Goal: Find contact information: Find contact information

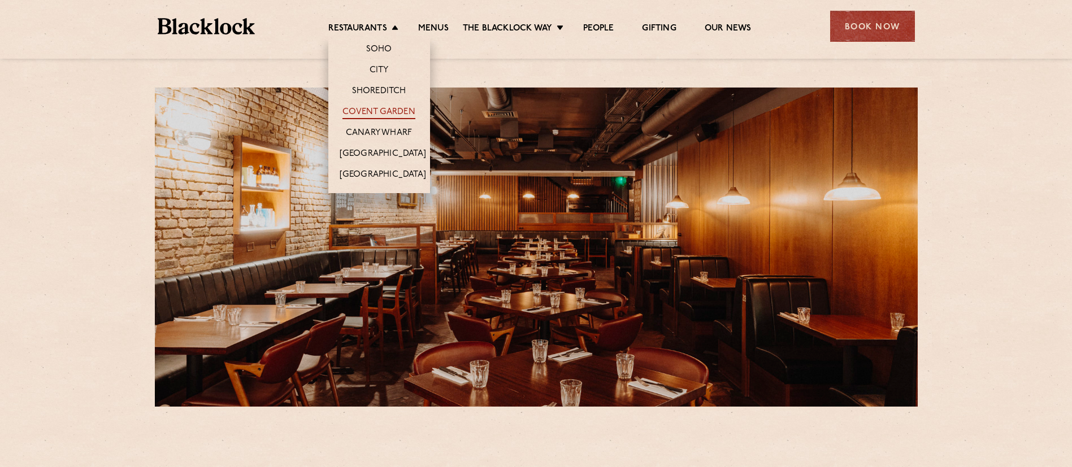
click at [386, 112] on link "Covent Garden" at bounding box center [379, 113] width 73 height 12
click at [376, 23] on link "Restaurants" at bounding box center [357, 29] width 59 height 12
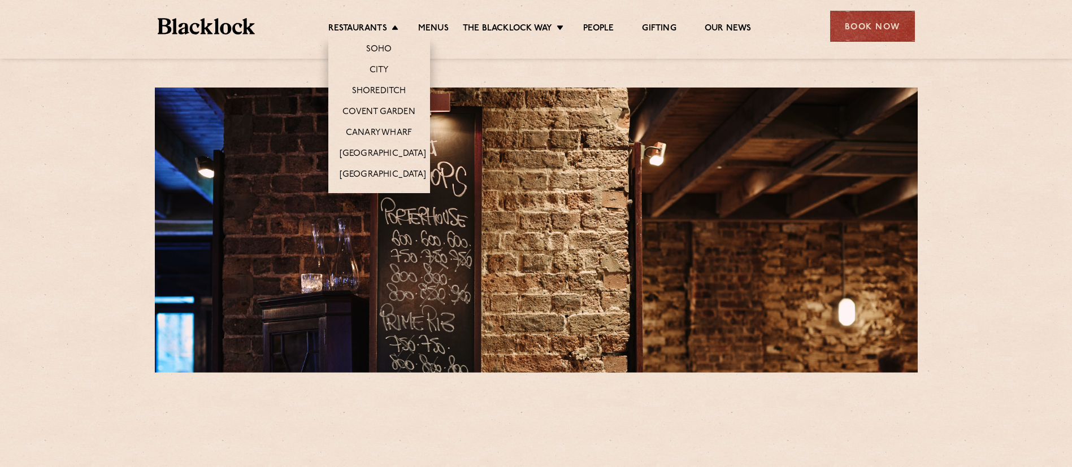
click at [393, 27] on li "Restaurants Soho City Shoreditch Covent Garden Canary Wharf Manchester Birmingh…" at bounding box center [366, 29] width 76 height 12
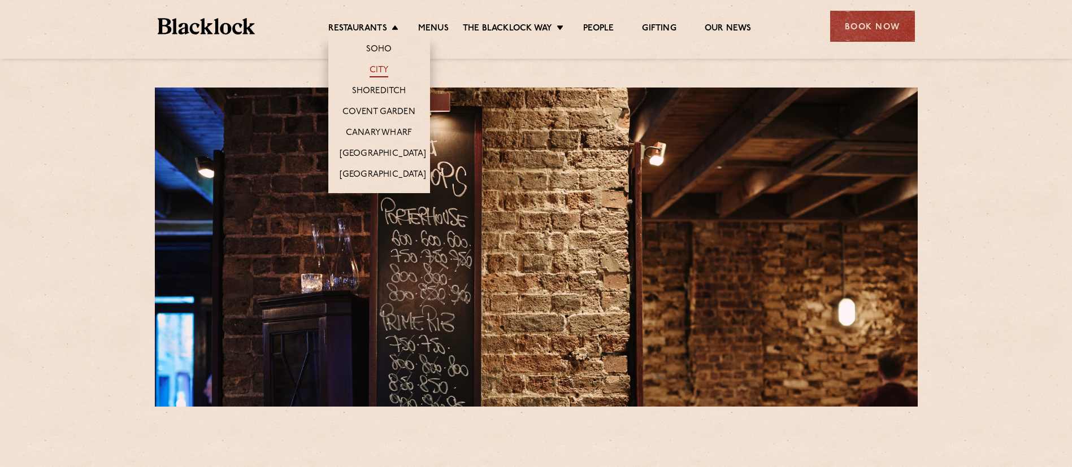
click at [376, 68] on link "City" at bounding box center [379, 71] width 19 height 12
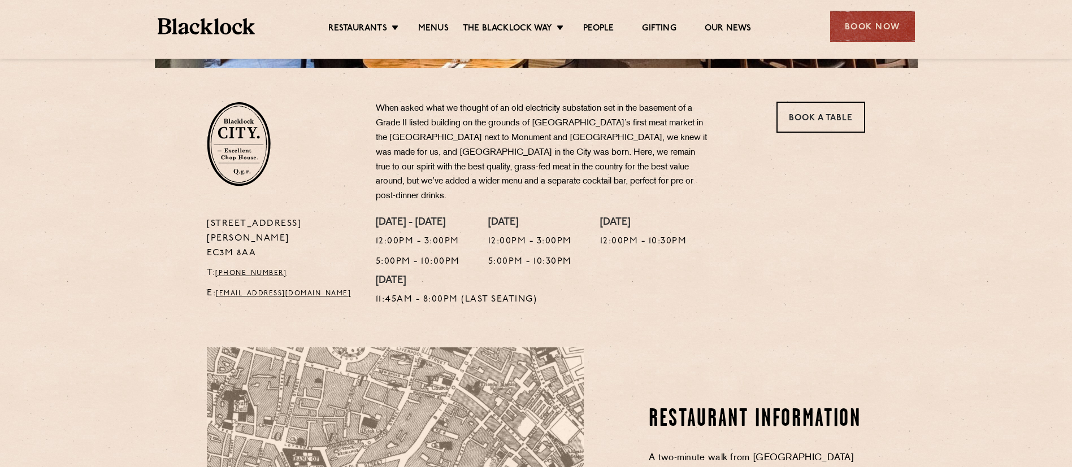
scroll to position [509, 0]
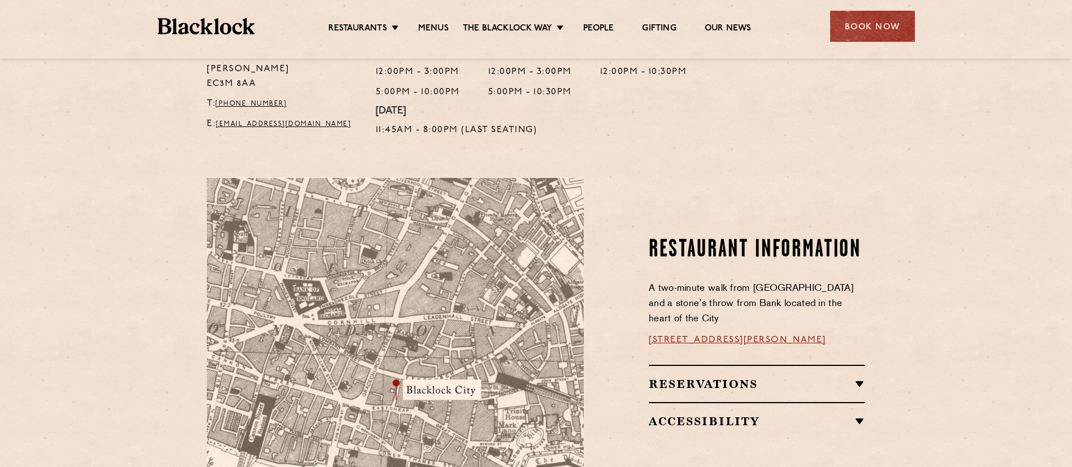
drag, startPoint x: 847, startPoint y: 325, endPoint x: 653, endPoint y: 320, distance: 194.5
click at [653, 333] on p "13 Philpot Ln, London EC3M 8AA" at bounding box center [757, 340] width 216 height 15
copy link "13 Philpot Ln, London EC3M 8AA"
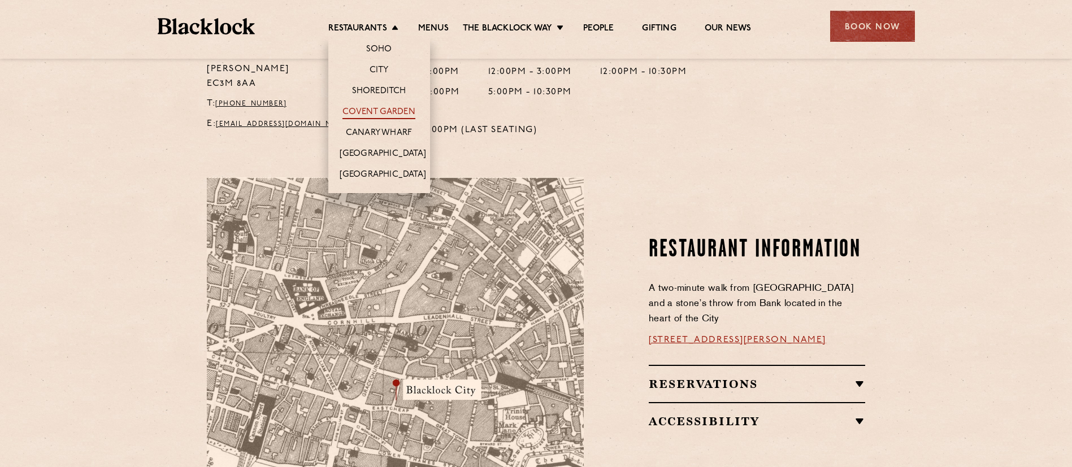
click at [388, 112] on link "Covent Garden" at bounding box center [379, 113] width 73 height 12
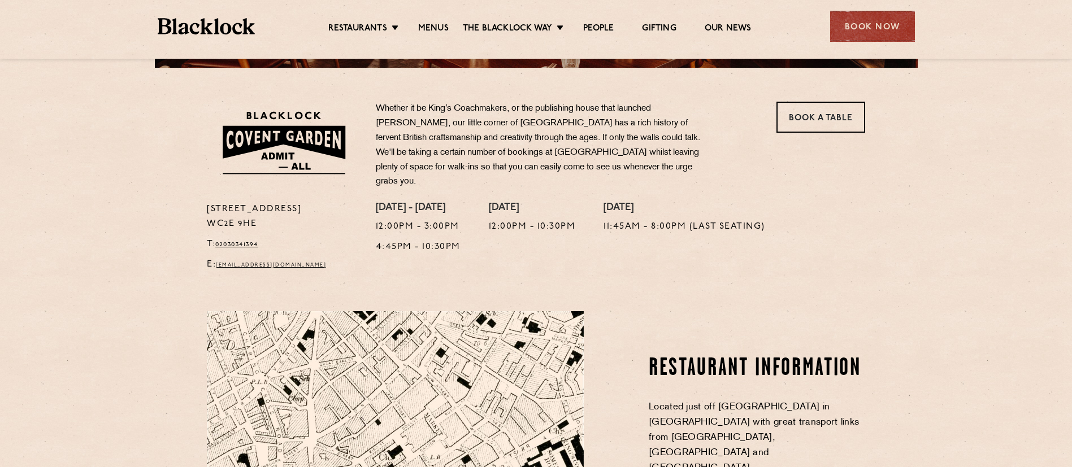
scroll to position [509, 0]
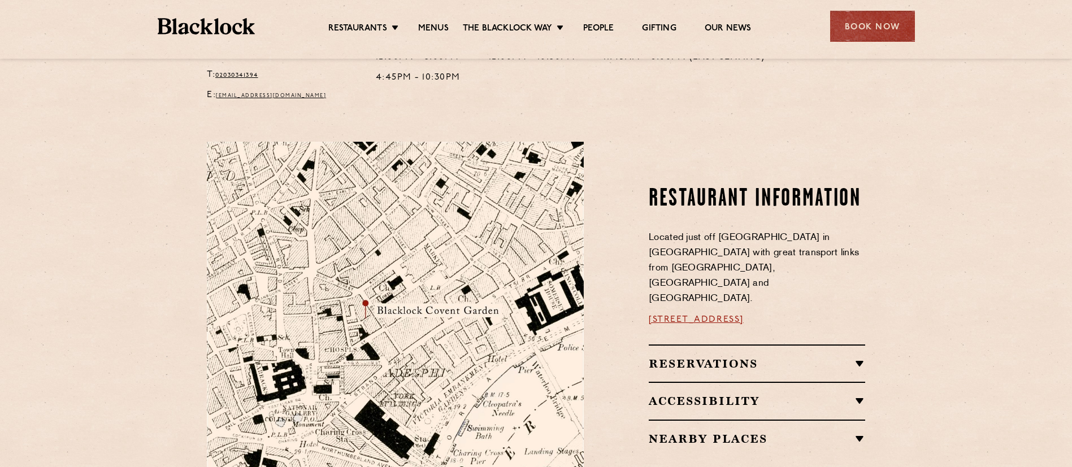
drag, startPoint x: 839, startPoint y: 305, endPoint x: 631, endPoint y: 300, distance: 207.5
click at [631, 300] on div "Restaurant information Located just off [GEOGRAPHIC_DATA] in [GEOGRAPHIC_DATA] …" at bounding box center [732, 340] width 281 height 397
copy link "[STREET_ADDRESS]"
click at [960, 225] on section "Restaurant information Located just off [GEOGRAPHIC_DATA] in [GEOGRAPHIC_DATA] …" at bounding box center [536, 340] width 1072 height 465
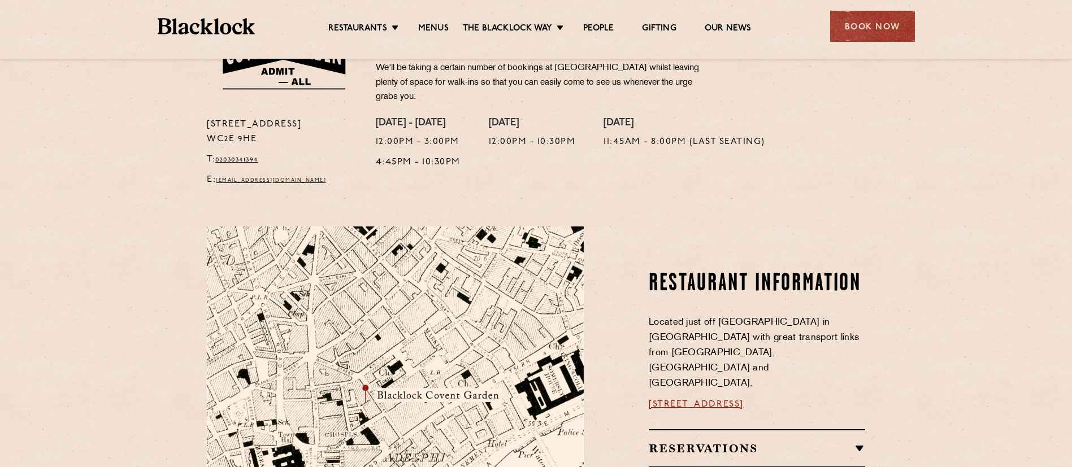
scroll to position [593, 0]
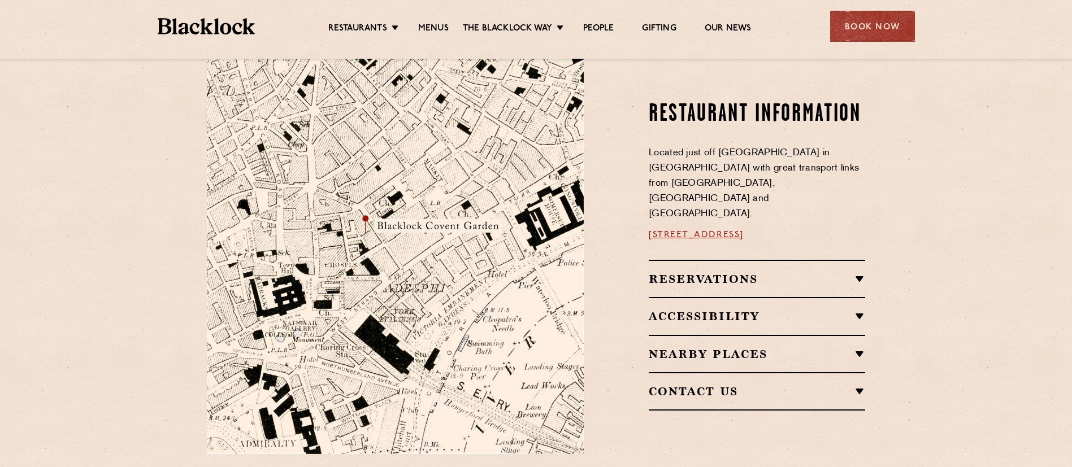
click at [943, 252] on section "Restaurant information Located just off [GEOGRAPHIC_DATA] in [GEOGRAPHIC_DATA] …" at bounding box center [536, 255] width 1072 height 465
drag, startPoint x: 831, startPoint y: 210, endPoint x: 618, endPoint y: 223, distance: 213.4
click at [618, 223] on div "Restaurant information Located just off [GEOGRAPHIC_DATA] in [GEOGRAPHIC_DATA] …" at bounding box center [732, 255] width 281 height 397
copy link "[STREET_ADDRESS]"
click at [928, 296] on section "Restaurant information Located just off [GEOGRAPHIC_DATA] in [GEOGRAPHIC_DATA] …" at bounding box center [536, 255] width 1072 height 465
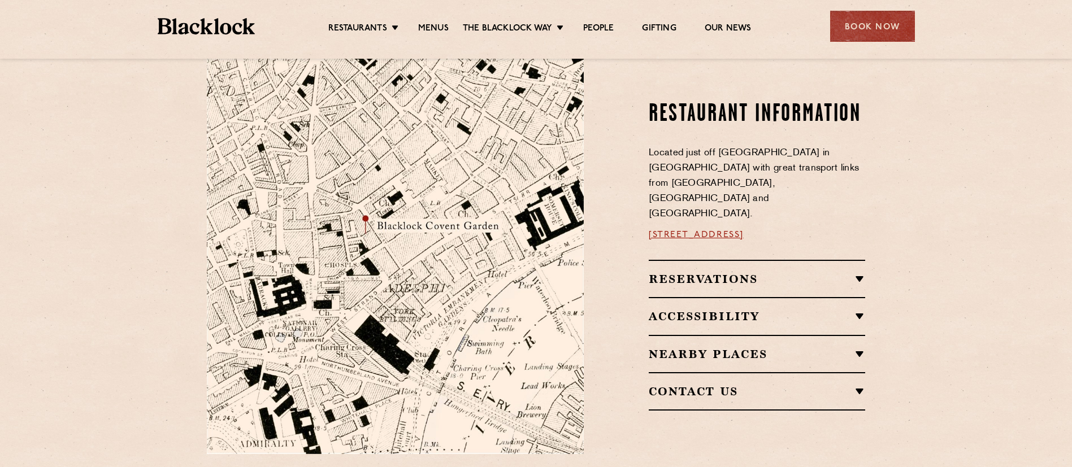
click at [840, 385] on h2 "Contact Us" at bounding box center [757, 392] width 216 height 14
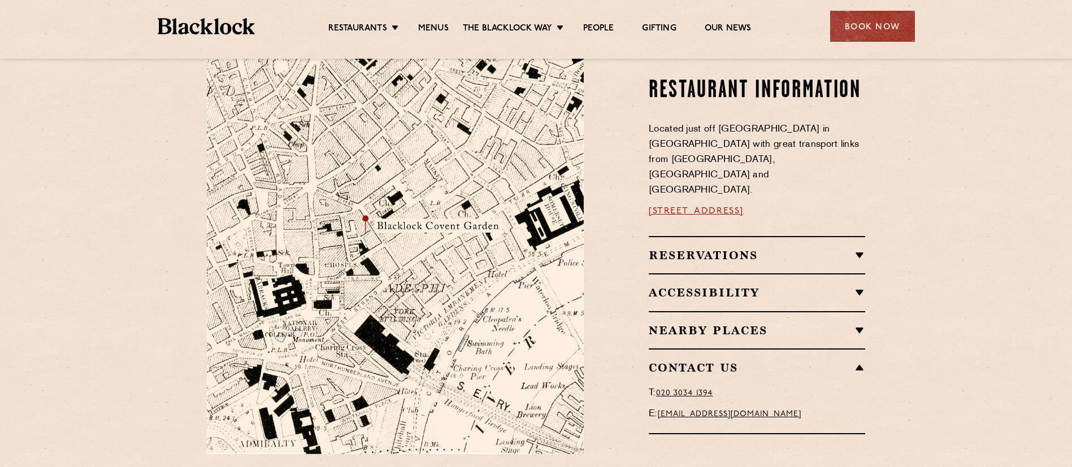
scroll to position [763, 0]
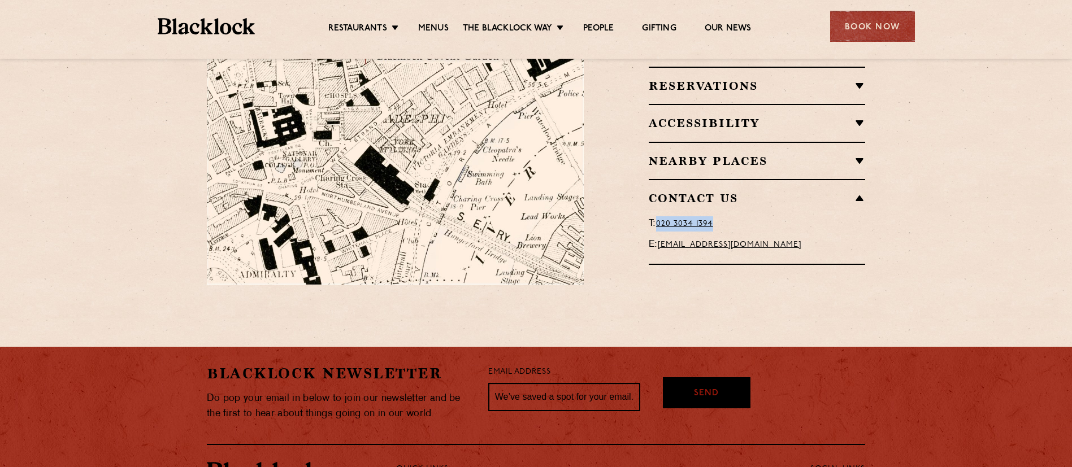
drag, startPoint x: 747, startPoint y: 199, endPoint x: 659, endPoint y: 203, distance: 87.7
click at [659, 216] on p "T: 0 20 3034 1394" at bounding box center [757, 223] width 216 height 15
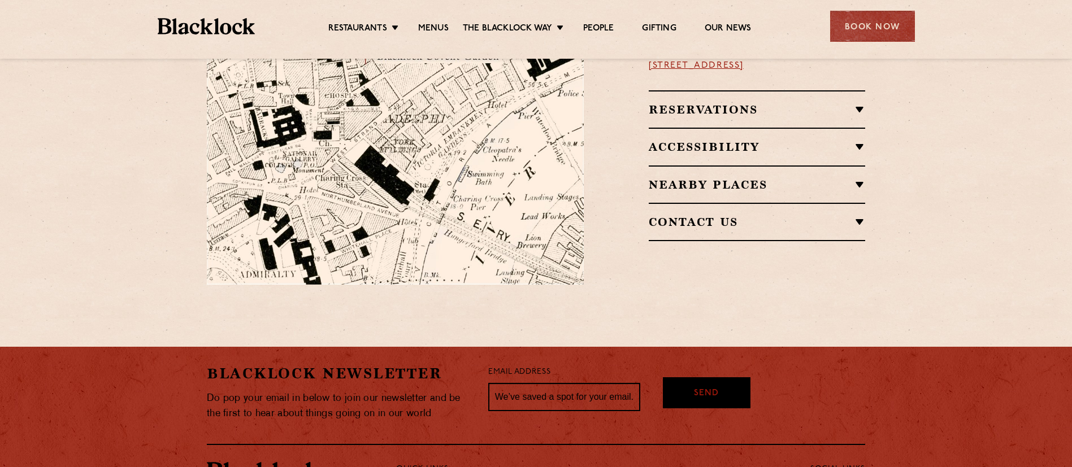
copy link "0 20 3034 1394"
click at [827, 215] on h2 "Contact Us" at bounding box center [757, 222] width 216 height 14
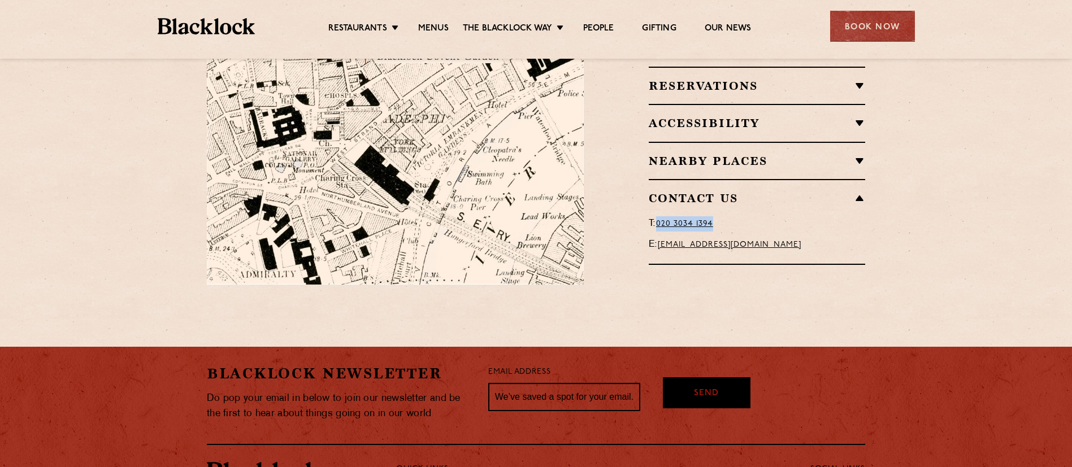
drag, startPoint x: 740, startPoint y: 201, endPoint x: 661, endPoint y: 204, distance: 79.7
click at [661, 216] on p "T: 0 20 3034 1394" at bounding box center [757, 223] width 216 height 15
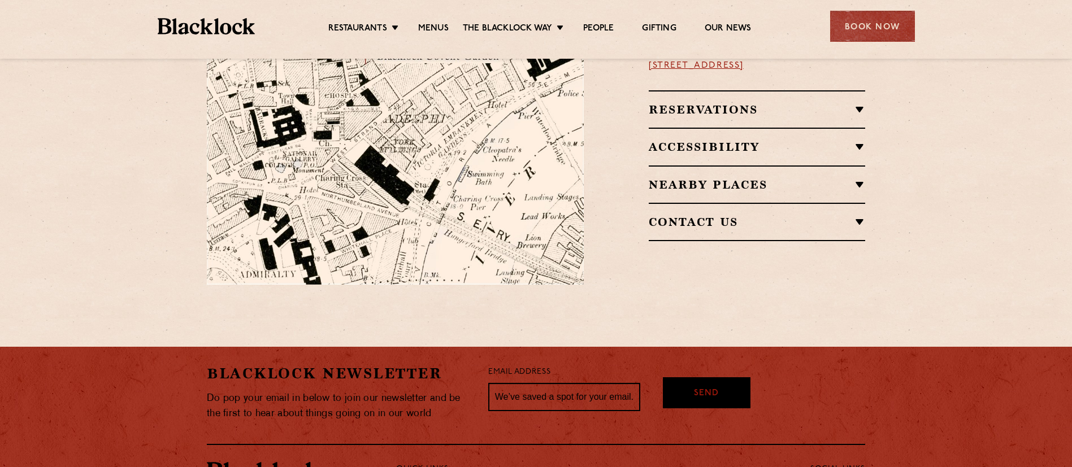
copy link "0 20 3034 1394"
click at [853, 215] on h2 "Contact Us" at bounding box center [757, 222] width 216 height 14
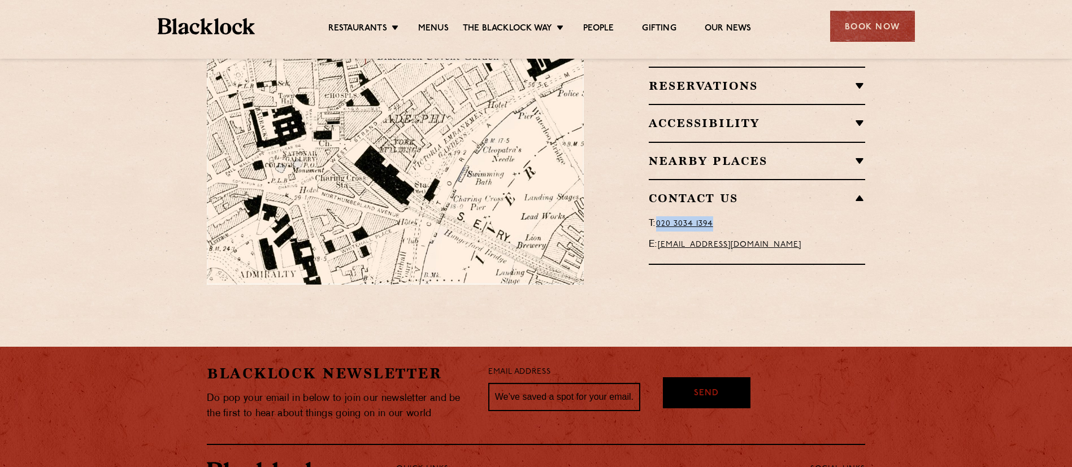
drag, startPoint x: 738, startPoint y: 200, endPoint x: 660, endPoint y: 203, distance: 78.1
click at [660, 216] on p "T: 0 20 3034 1394" at bounding box center [757, 223] width 216 height 15
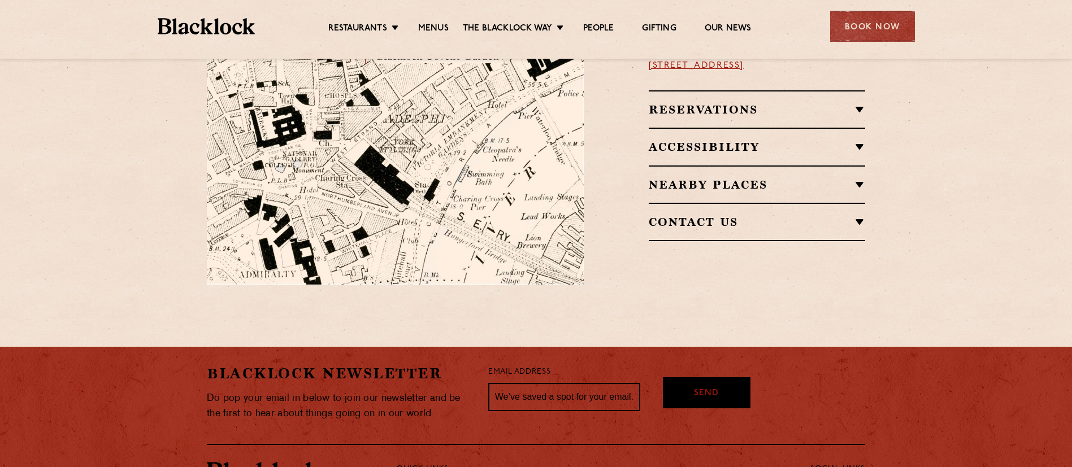
click at [686, 215] on h2 "Contact Us" at bounding box center [757, 222] width 216 height 14
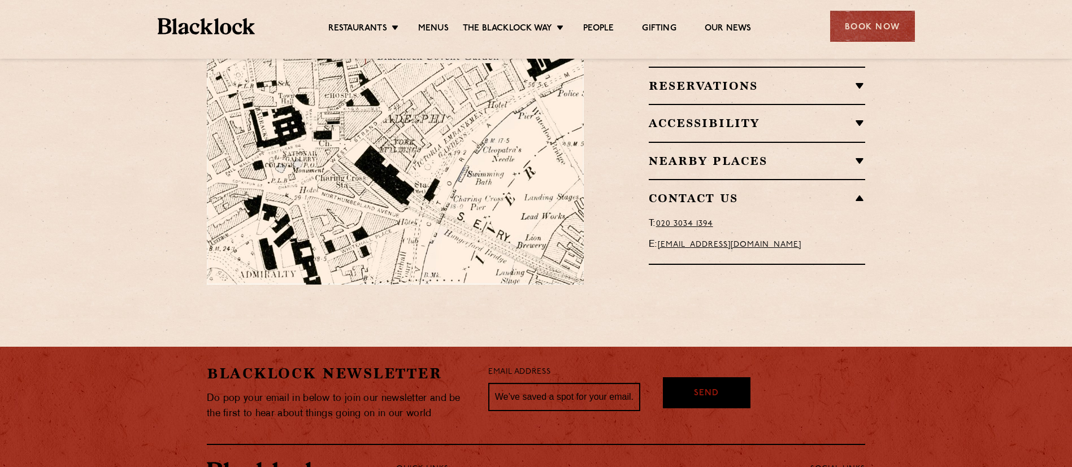
click at [704, 220] on span "20 3034 1394" at bounding box center [687, 224] width 52 height 8
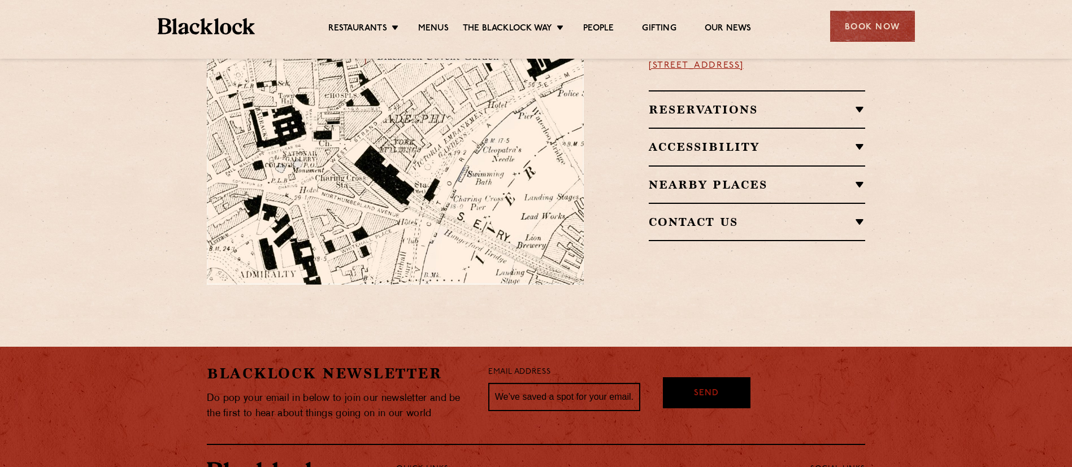
click at [751, 215] on h2 "Contact Us" at bounding box center [757, 222] width 216 height 14
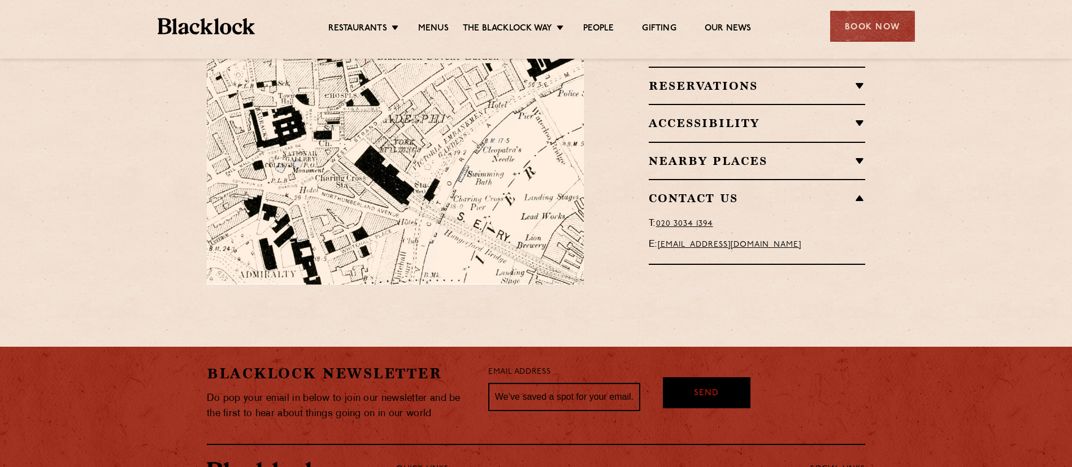
drag, startPoint x: 922, startPoint y: 212, endPoint x: 635, endPoint y: 197, distance: 287.5
click at [635, 197] on section "Restaurant information Located just off [GEOGRAPHIC_DATA] in [GEOGRAPHIC_DATA] …" at bounding box center [536, 86] width 1072 height 465
copy div "T: 0 20 3034 1394 E: [EMAIL_ADDRESS][DOMAIN_NAME]"
click at [972, 285] on section "Restaurant information Located just off [GEOGRAPHIC_DATA] in [GEOGRAPHIC_DATA] …" at bounding box center [536, 86] width 1072 height 465
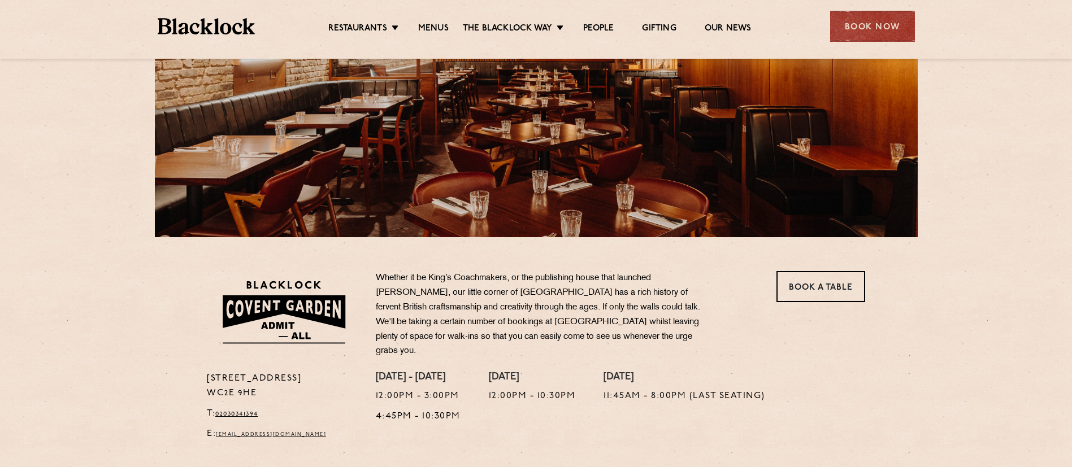
scroll to position [85, 0]
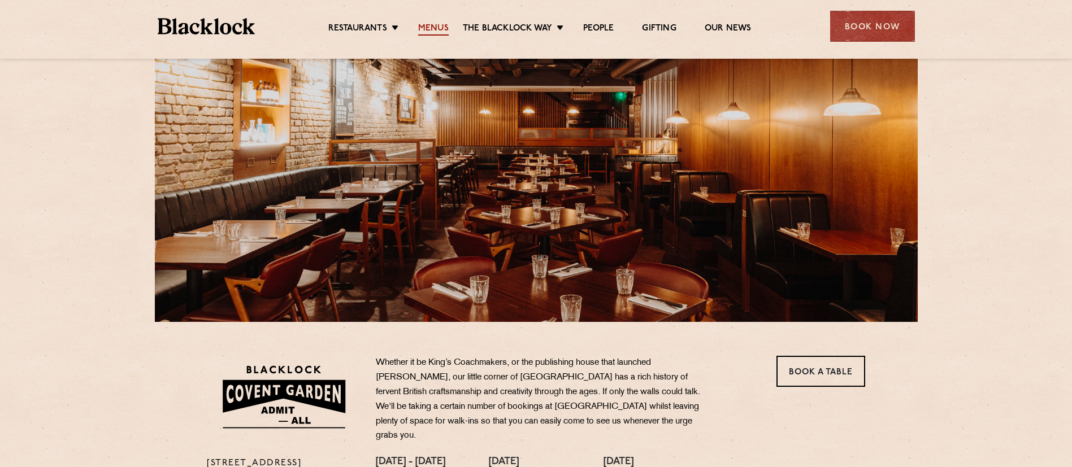
click at [435, 24] on link "Menus" at bounding box center [433, 29] width 31 height 12
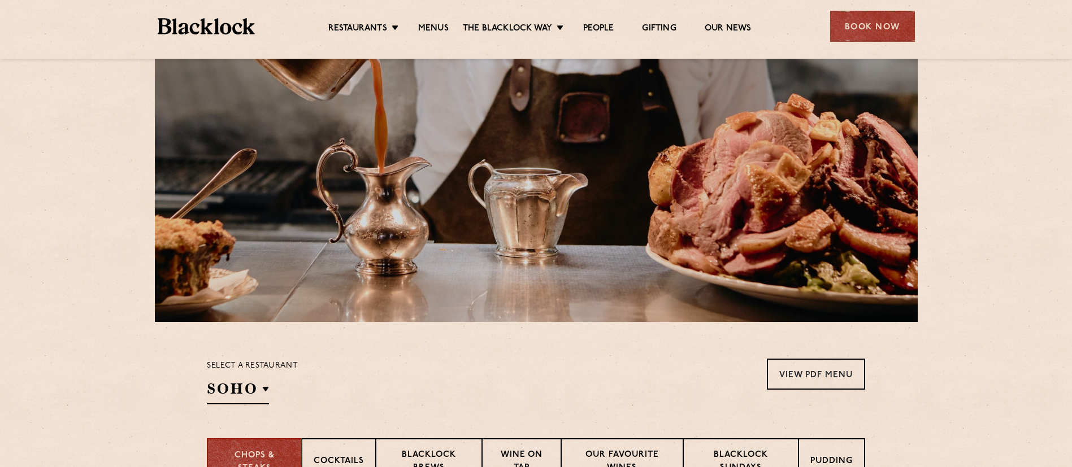
scroll to position [254, 0]
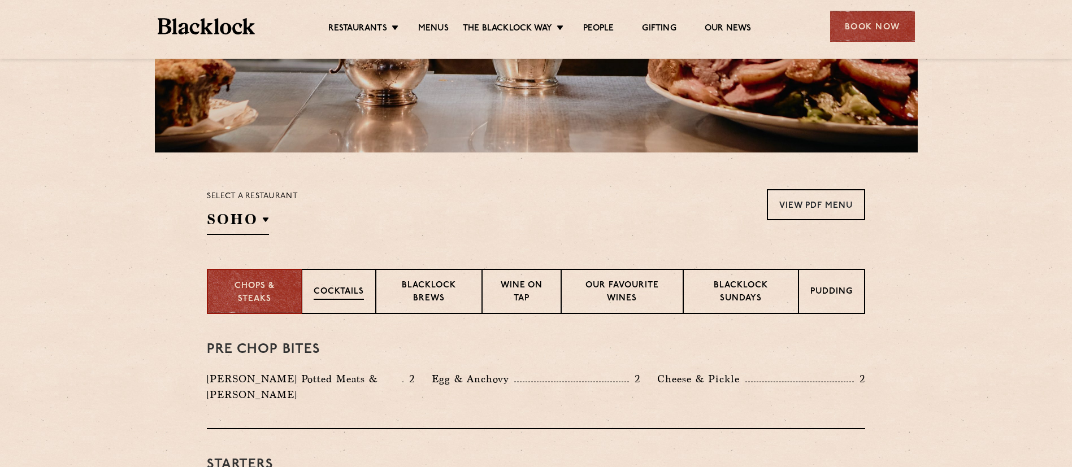
click at [325, 294] on p "Cocktails" at bounding box center [339, 293] width 50 height 14
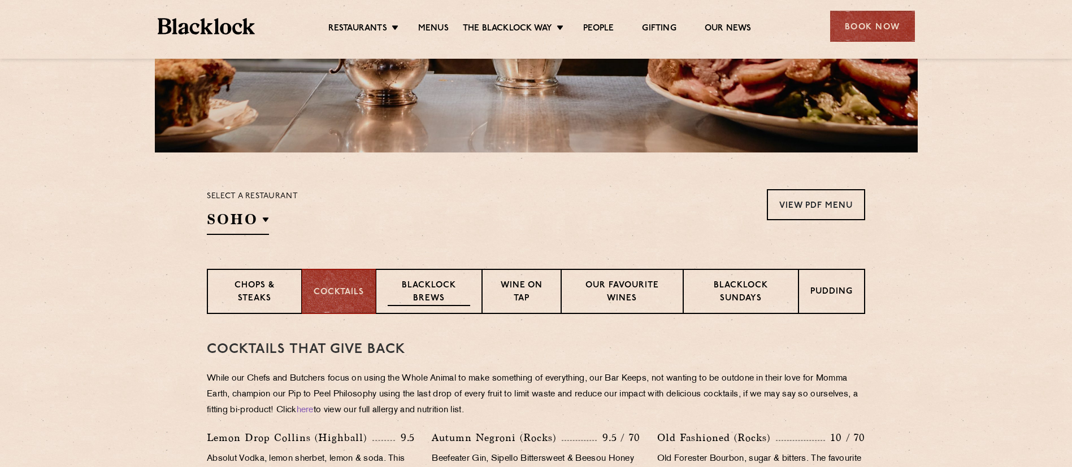
click at [437, 295] on p "Blacklock Brews" at bounding box center [429, 293] width 83 height 27
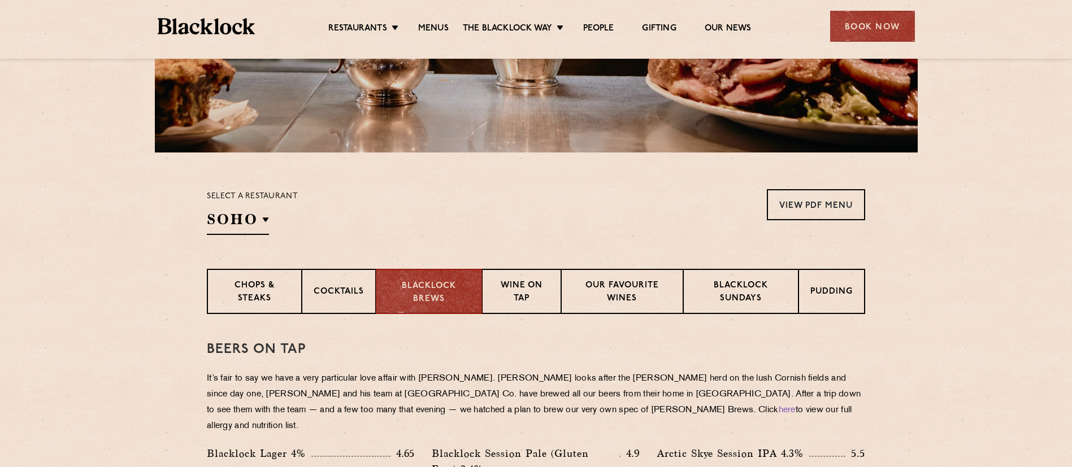
scroll to position [424, 0]
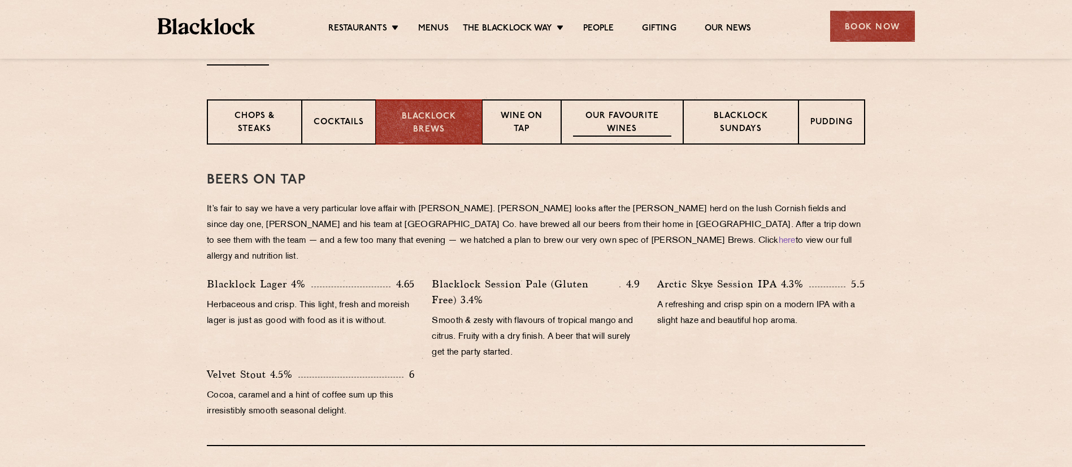
click at [631, 129] on p "Our favourite wines" at bounding box center [622, 123] width 98 height 27
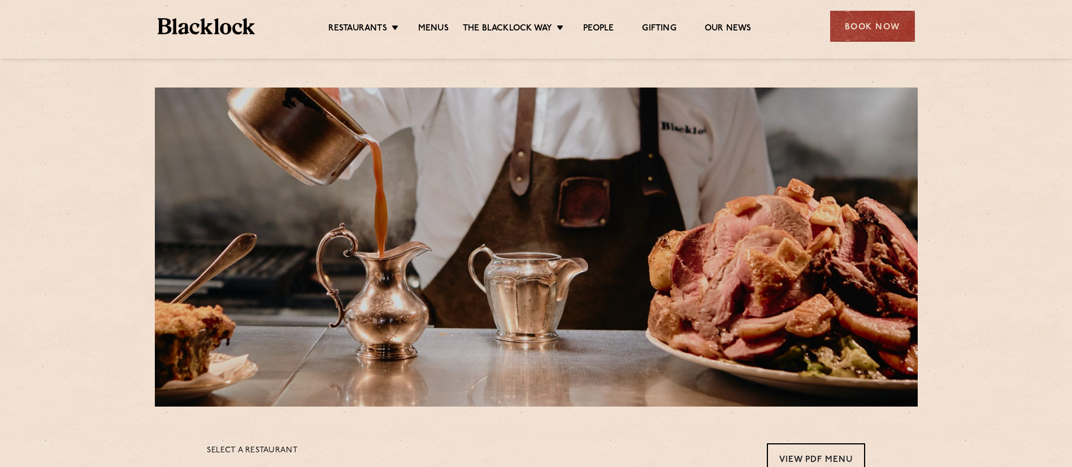
scroll to position [254, 0]
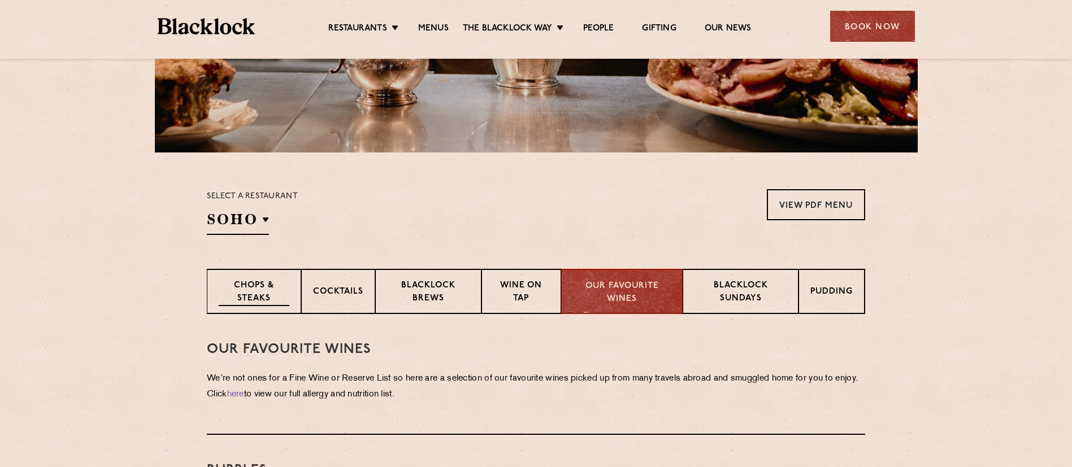
click at [229, 295] on p "Chops & Steaks" at bounding box center [254, 293] width 71 height 27
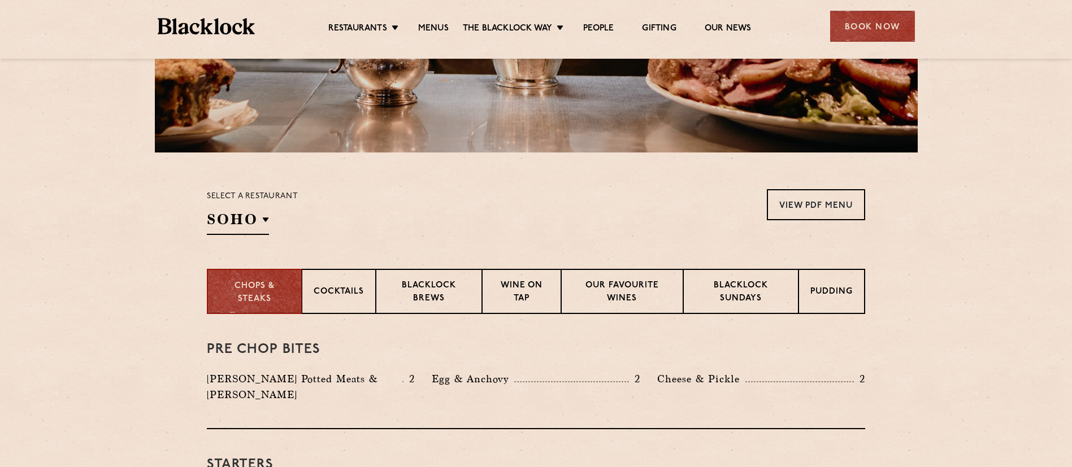
scroll to position [339, 0]
